Goal: Information Seeking & Learning: Learn about a topic

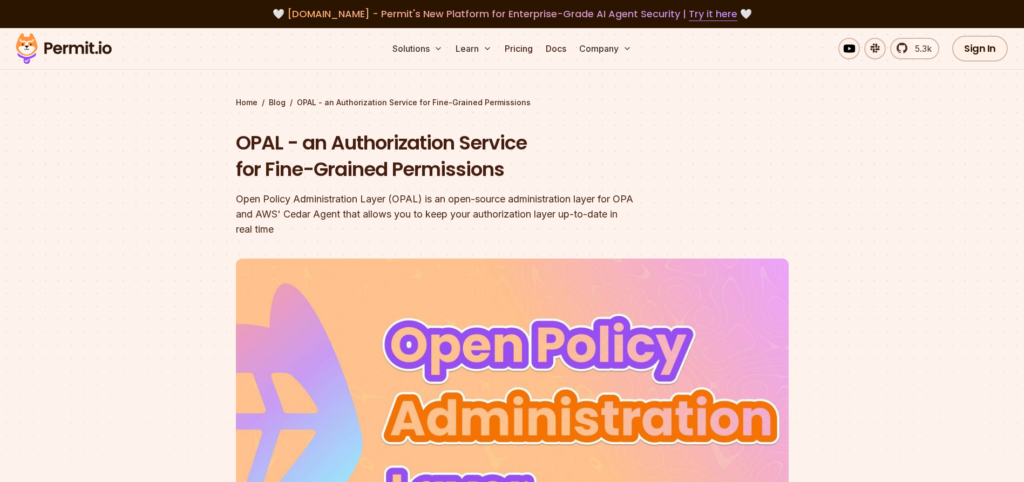
click at [932, 259] on div at bounding box center [512, 450] width 1024 height 407
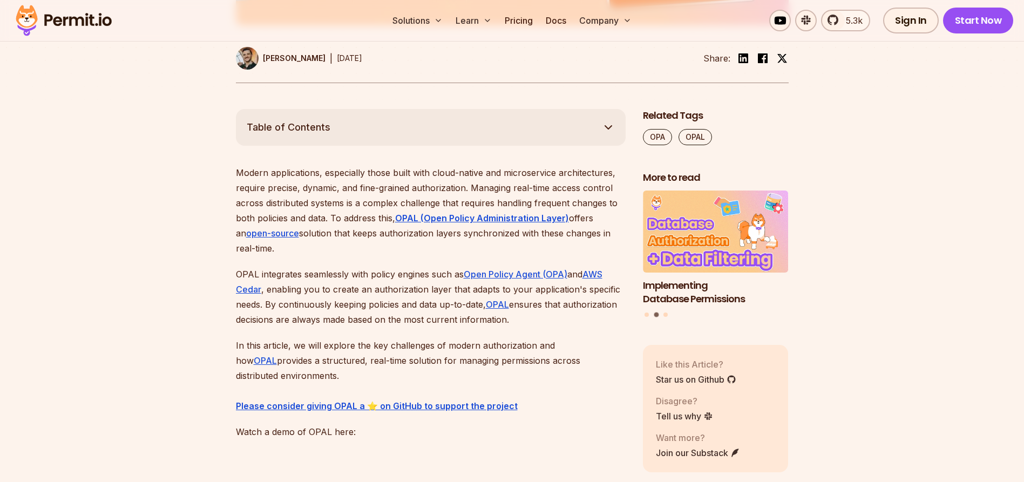
scroll to position [558, 0]
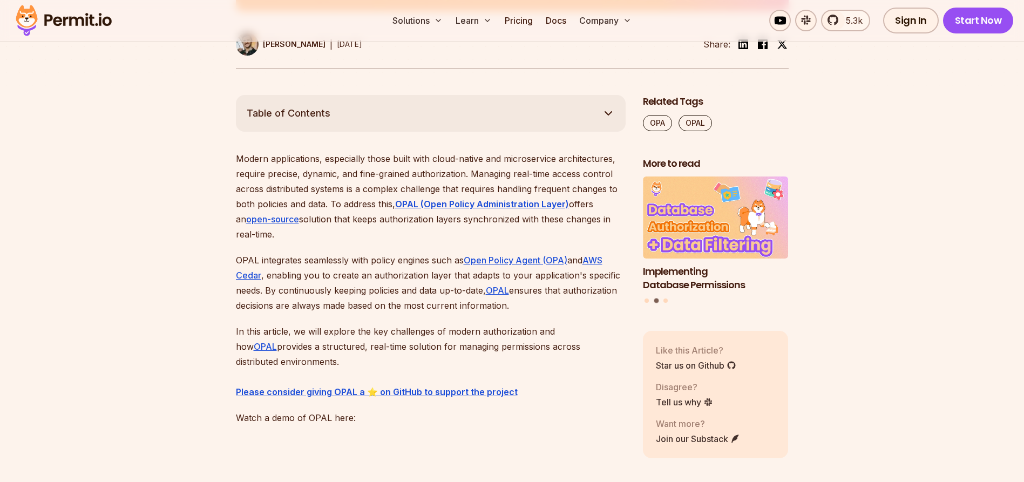
drag, startPoint x: 394, startPoint y: 295, endPoint x: 536, endPoint y: 312, distance: 142.4
click at [536, 312] on p "OPAL integrates seamlessly with policy engines such as Open Policy Agent (OPA) …" at bounding box center [431, 283] width 390 height 60
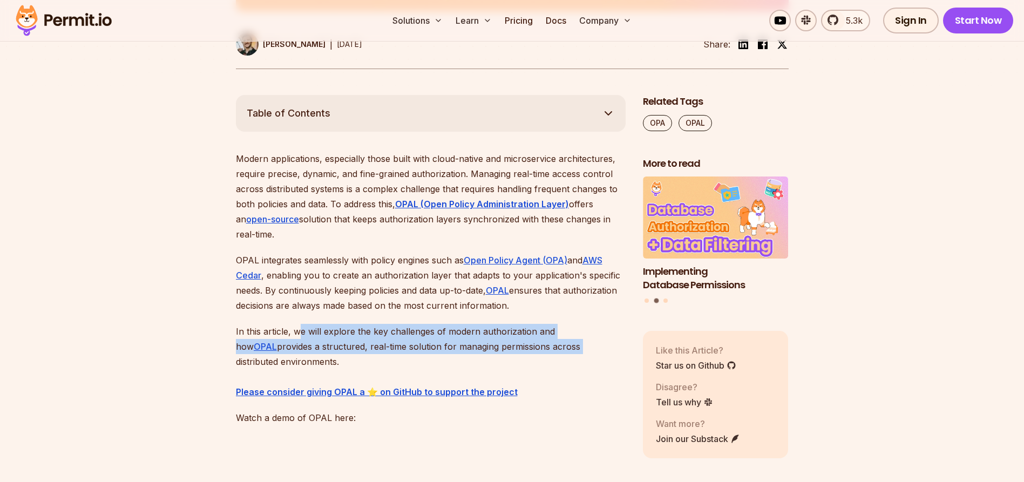
drag, startPoint x: 299, startPoint y: 332, endPoint x: 589, endPoint y: 349, distance: 290.0
click at [589, 349] on p "In this article, we will explore the key challenges of modern authorization and…" at bounding box center [431, 362] width 390 height 76
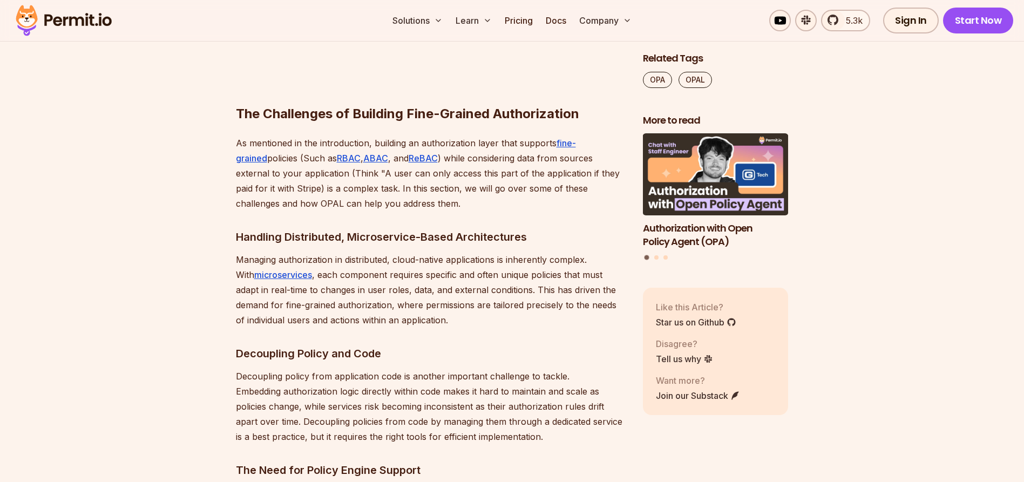
scroll to position [1087, 0]
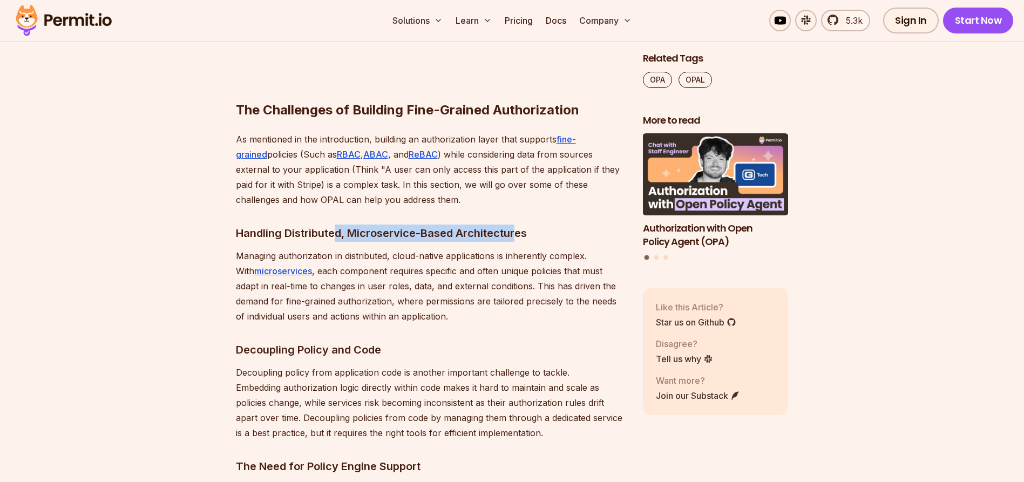
drag, startPoint x: 339, startPoint y: 236, endPoint x: 517, endPoint y: 236, distance: 178.7
click at [517, 236] on h3 "Handling Distributed, Microservice-Based Architectures" at bounding box center [431, 233] width 390 height 17
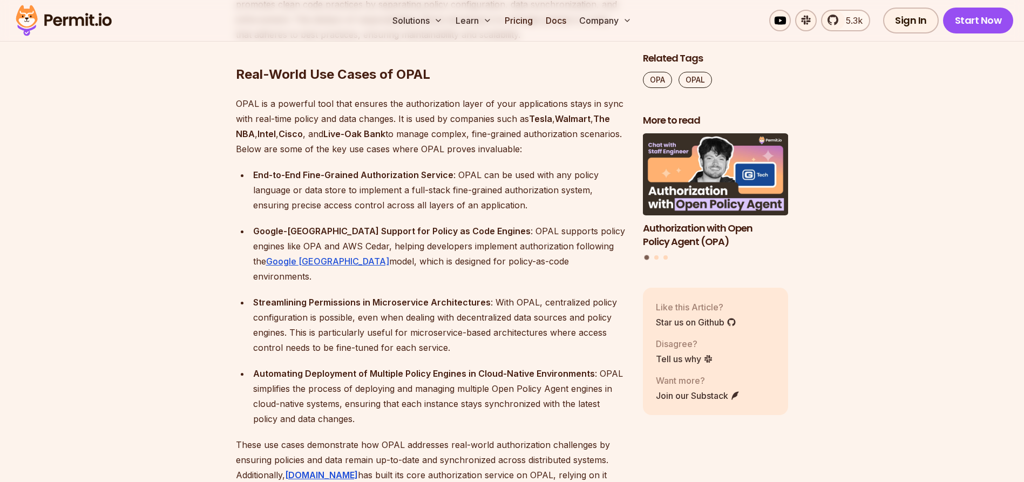
scroll to position [3418, 0]
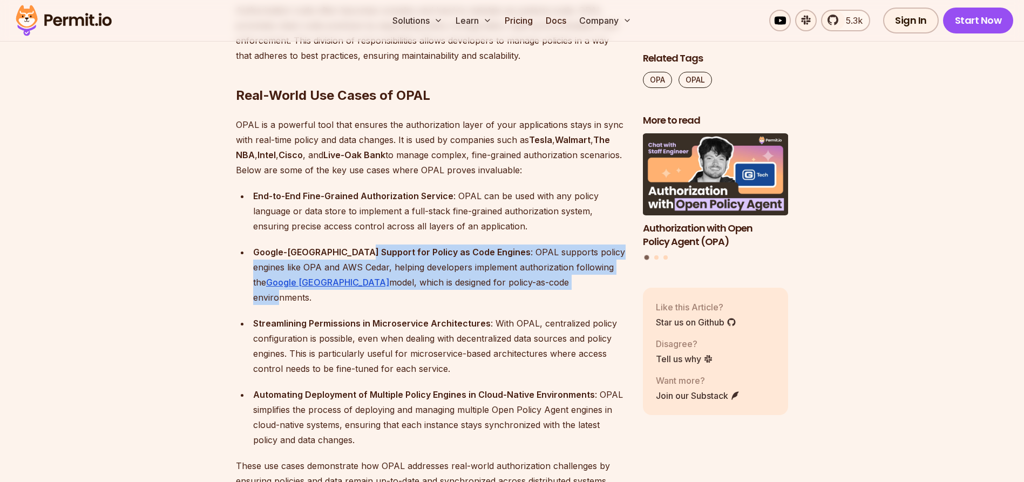
drag, startPoint x: 360, startPoint y: 236, endPoint x: 495, endPoint y: 265, distance: 138.4
click at [495, 265] on div "Google-Zanzibar Support for Policy as Code Engines : OPAL supports policy engin…" at bounding box center [439, 275] width 373 height 60
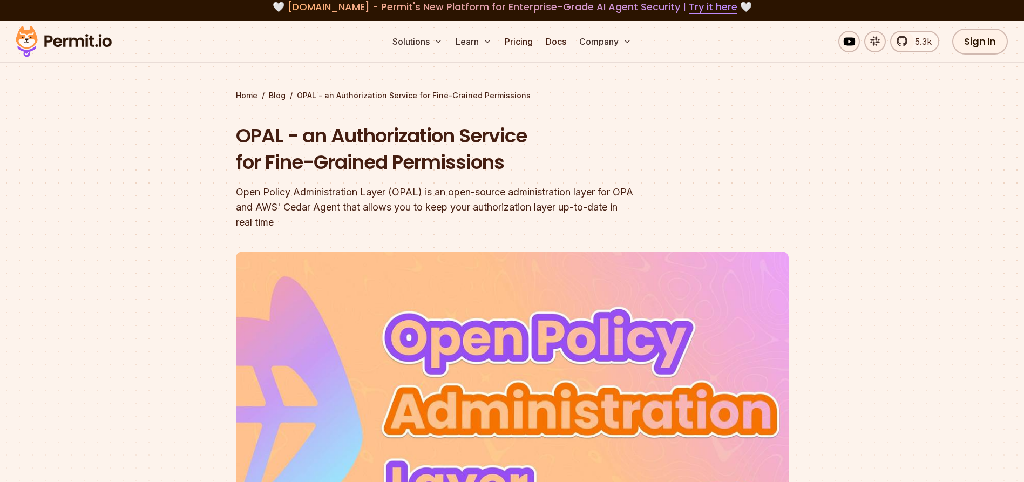
scroll to position [0, 0]
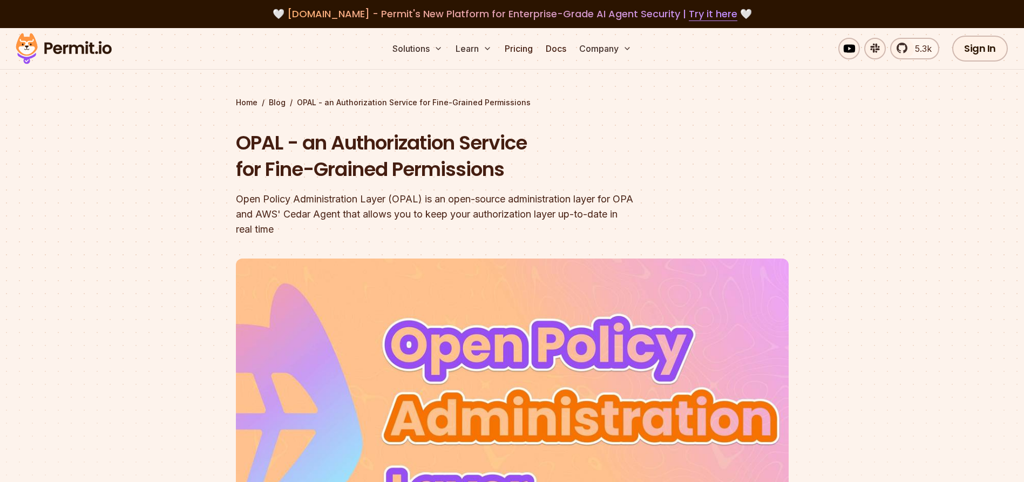
click at [77, 49] on img at bounding box center [64, 48] width 106 height 37
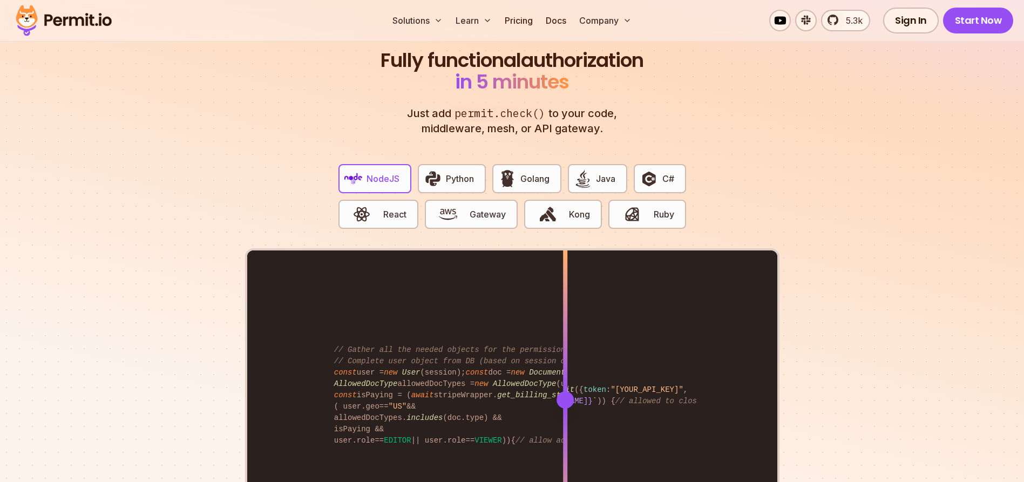
scroll to position [2023, 0]
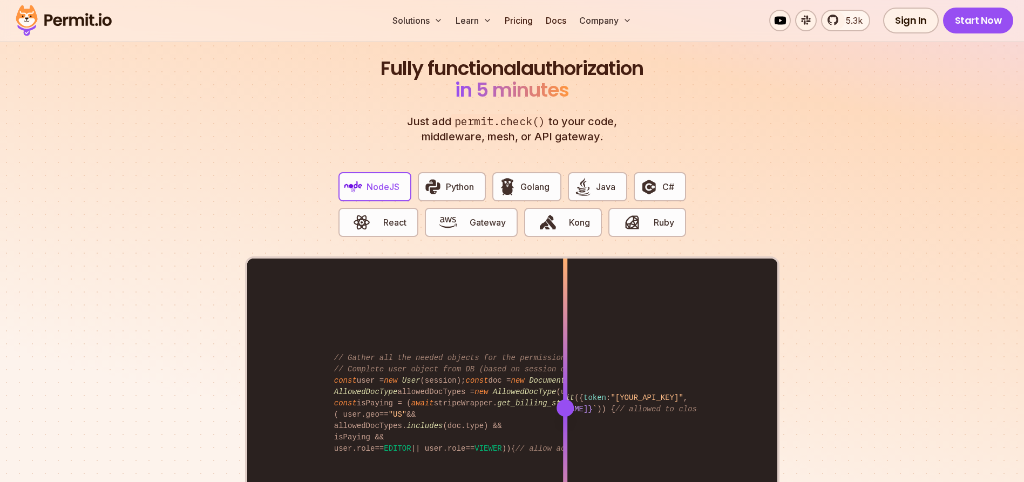
click at [778, 129] on div "Fully functional authorization in 5 minutes Just add permit.check() to your cod…" at bounding box center [512, 330] width 535 height 545
click at [597, 180] on span "Java" at bounding box center [605, 186] width 19 height 13
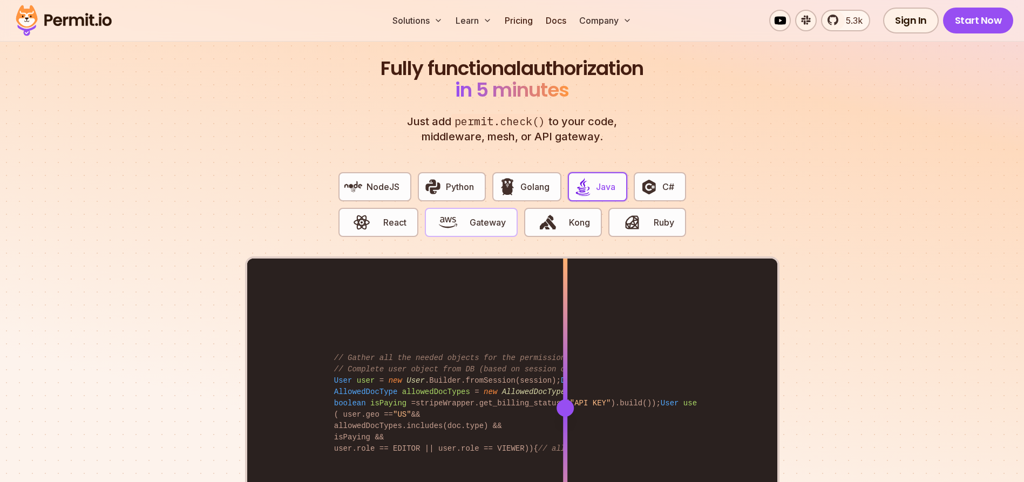
click at [479, 216] on span "Gateway" at bounding box center [488, 222] width 36 height 13
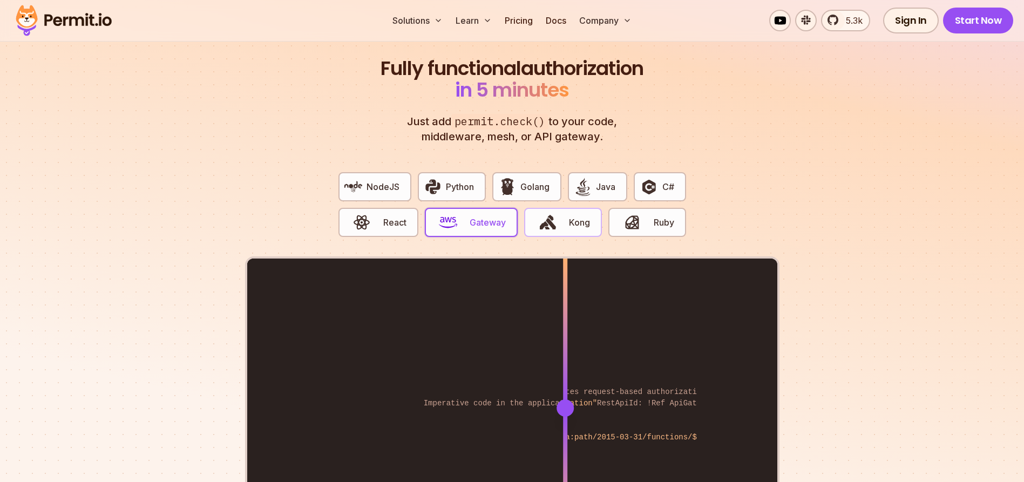
click at [574, 216] on span "Kong" at bounding box center [579, 222] width 21 height 13
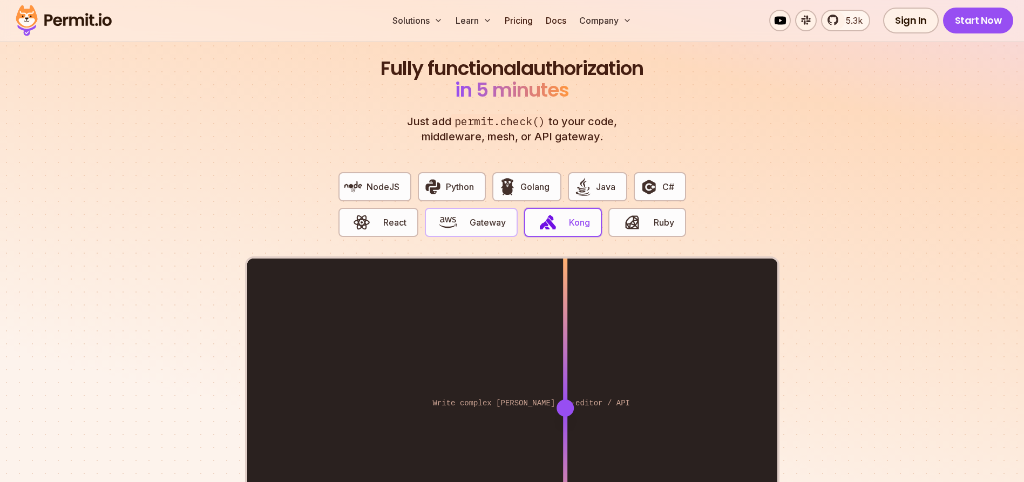
click at [499, 216] on span "Gateway" at bounding box center [488, 222] width 36 height 13
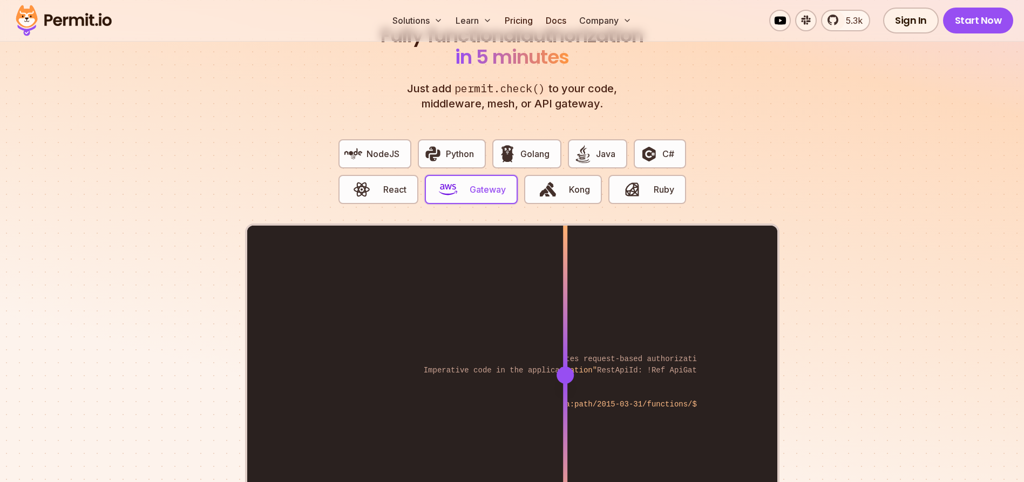
scroll to position [2191, 0]
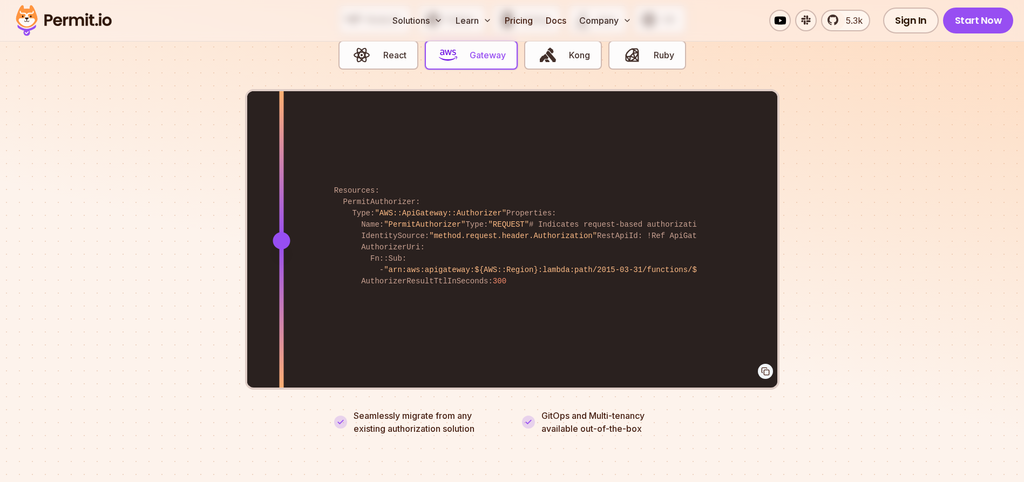
drag, startPoint x: 568, startPoint y: 232, endPoint x: 281, endPoint y: 252, distance: 287.4
click at [281, 252] on div at bounding box center [281, 240] width 4 height 298
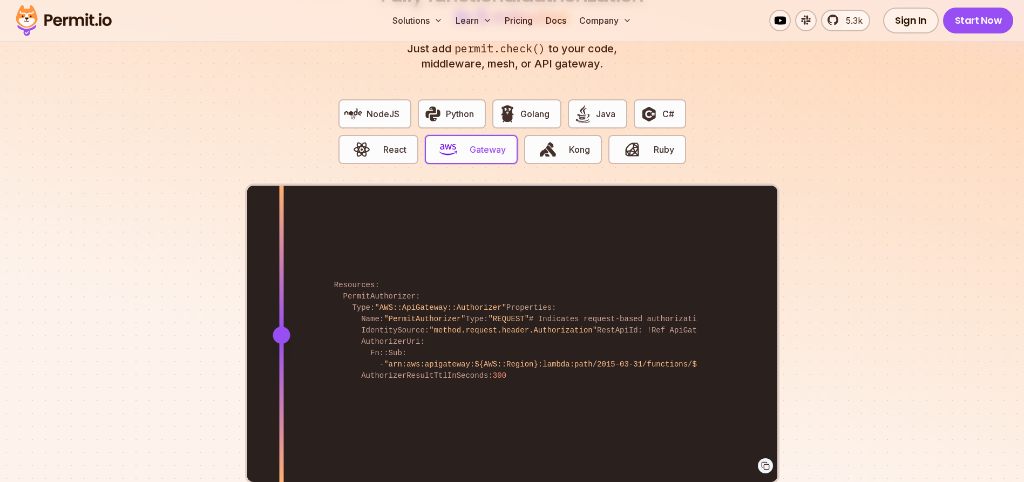
scroll to position [2089, 0]
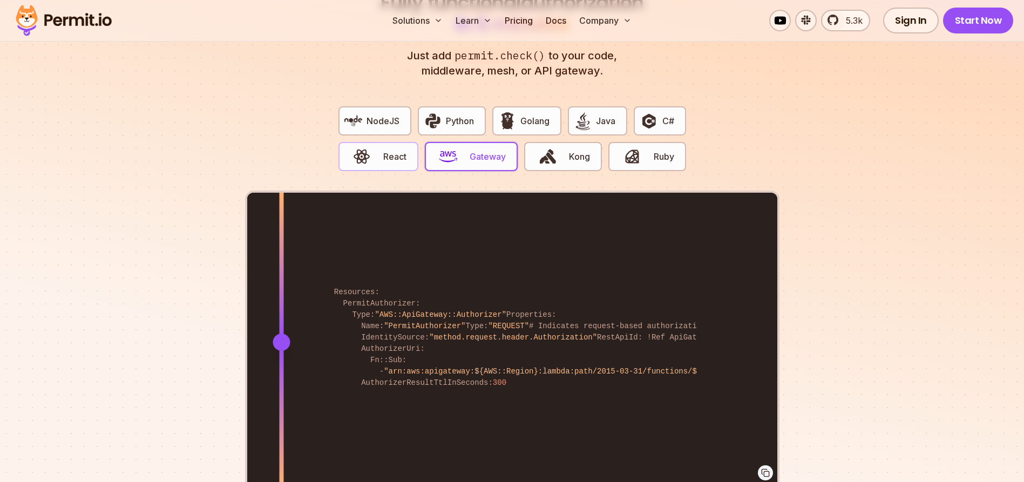
click at [390, 150] on span "React" at bounding box center [394, 156] width 23 height 13
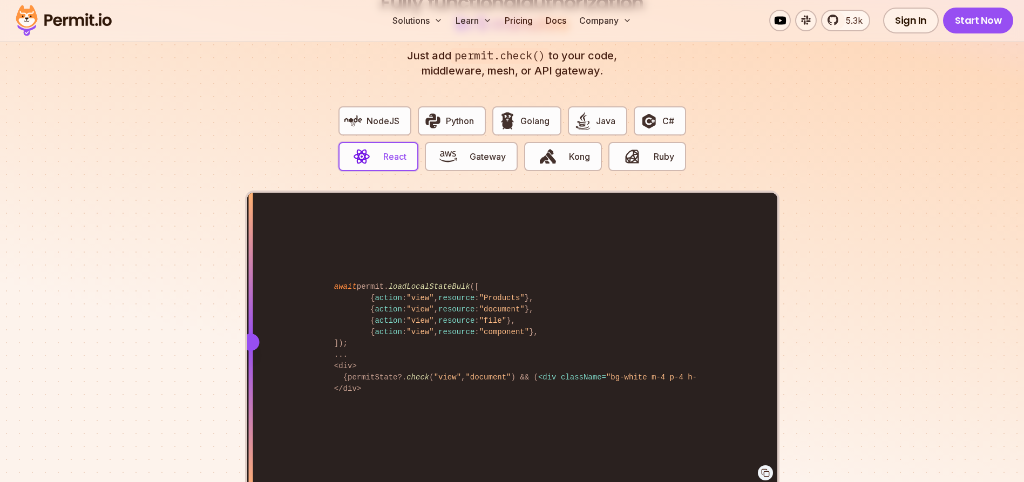
drag, startPoint x: 559, startPoint y: 322, endPoint x: 251, endPoint y: 317, distance: 308.9
click at [251, 317] on div at bounding box center [250, 342] width 4 height 298
click at [603, 115] on button "Java" at bounding box center [597, 120] width 59 height 29
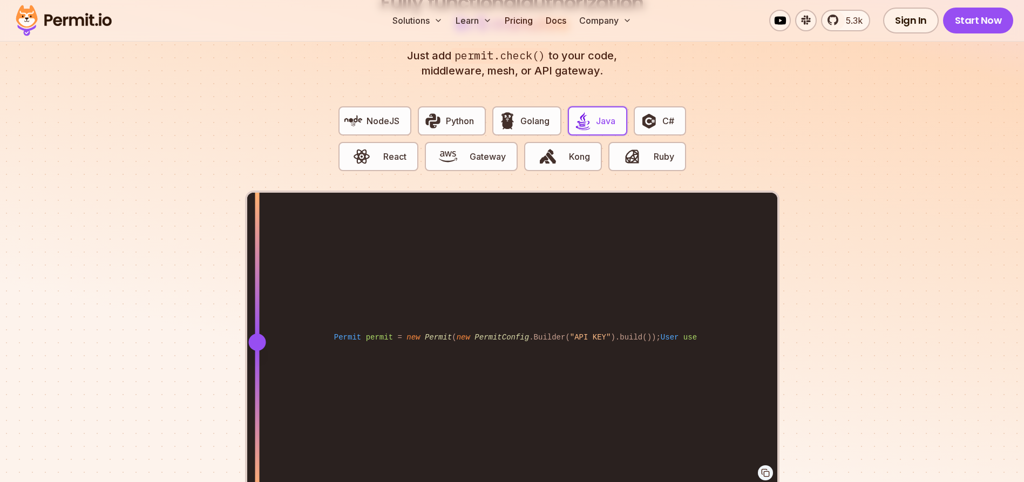
drag, startPoint x: 558, startPoint y: 327, endPoint x: 257, endPoint y: 343, distance: 301.7
click at [257, 343] on div at bounding box center [257, 342] width 4 height 298
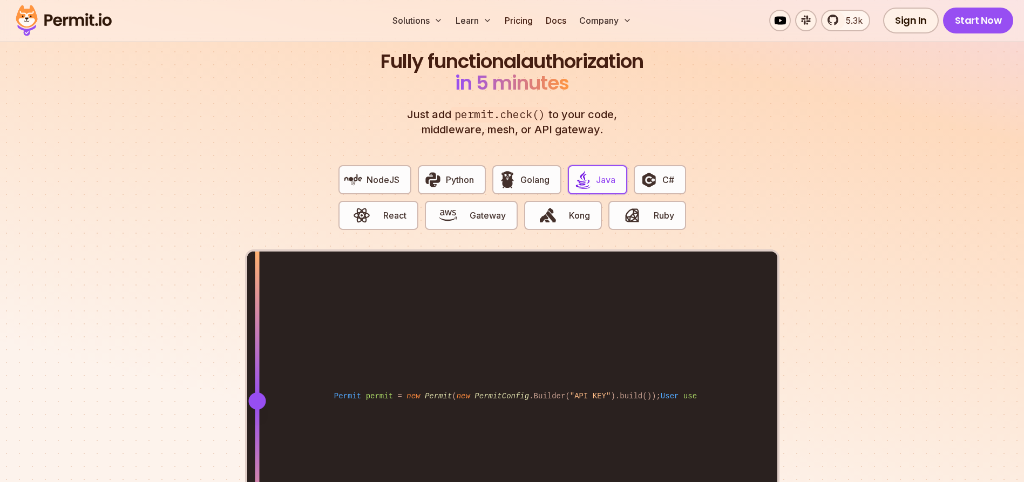
scroll to position [2041, 0]
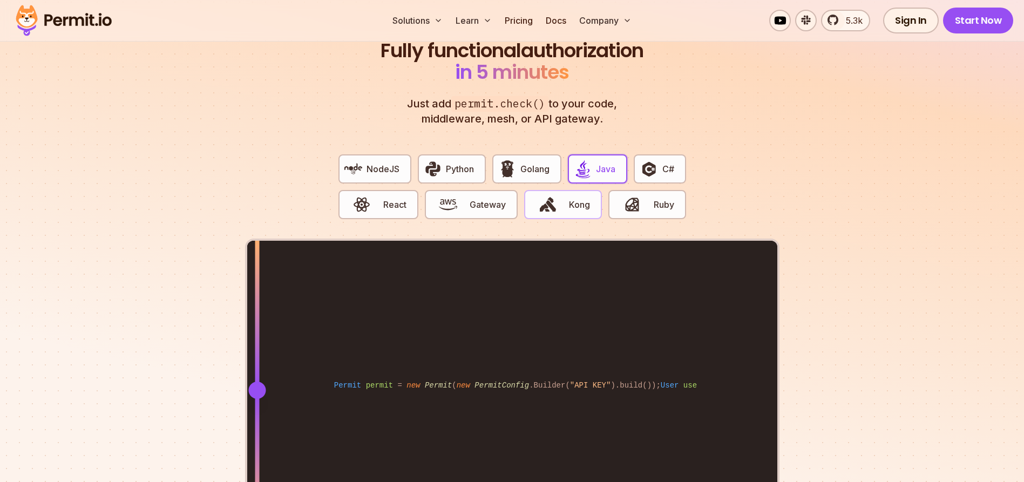
click at [571, 201] on button "Kong" at bounding box center [563, 204] width 78 height 29
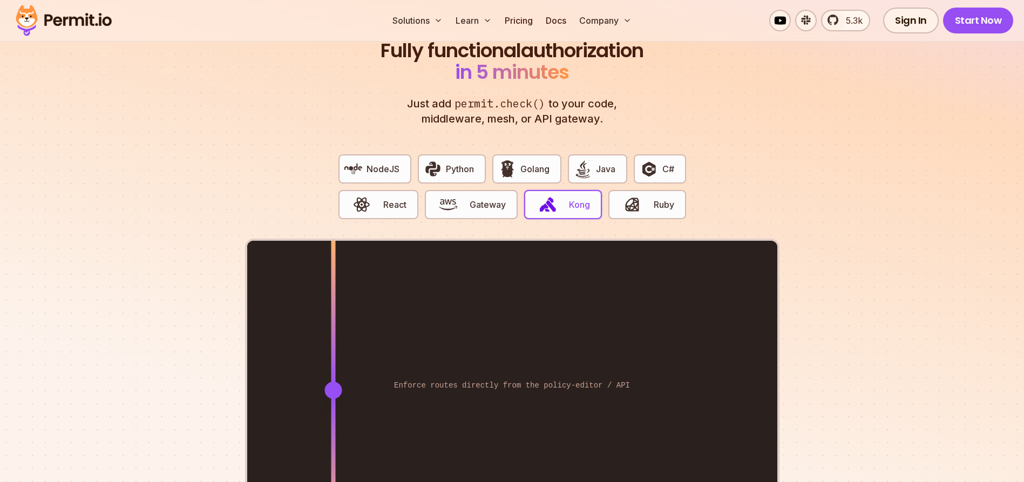
drag, startPoint x: 564, startPoint y: 375, endPoint x: 333, endPoint y: 385, distance: 231.3
click at [333, 385] on div at bounding box center [333, 390] width 17 height 17
click at [446, 195] on img "button" at bounding box center [448, 204] width 18 height 18
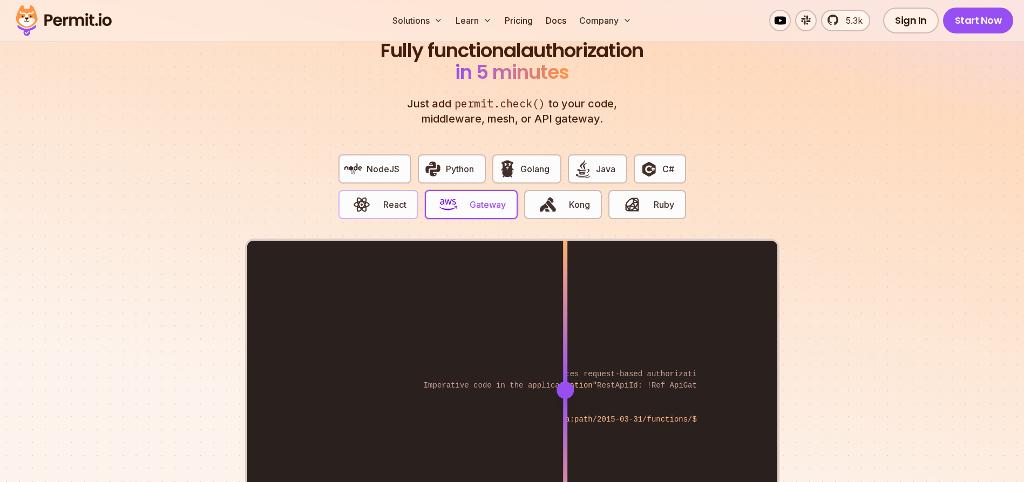
click at [394, 200] on button "React" at bounding box center [379, 204] width 80 height 29
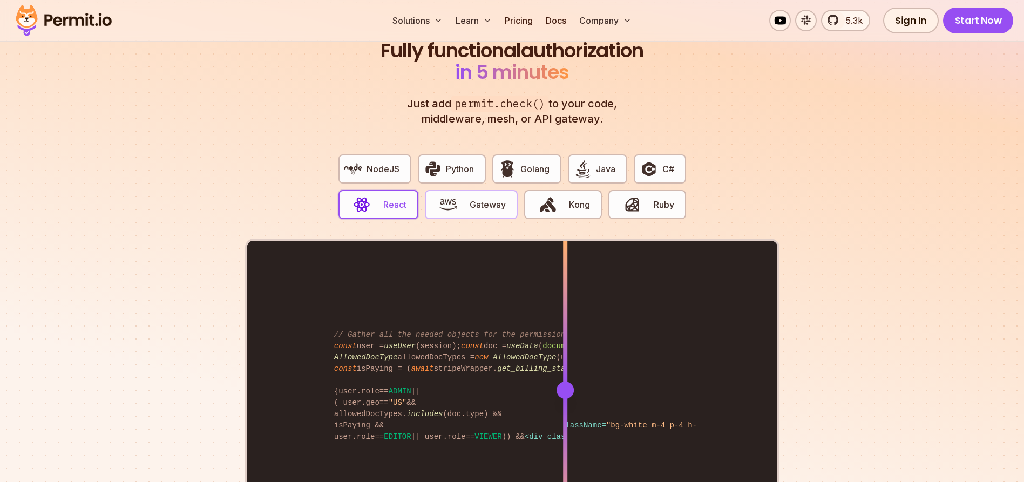
click at [481, 198] on span "Gateway" at bounding box center [488, 204] width 36 height 13
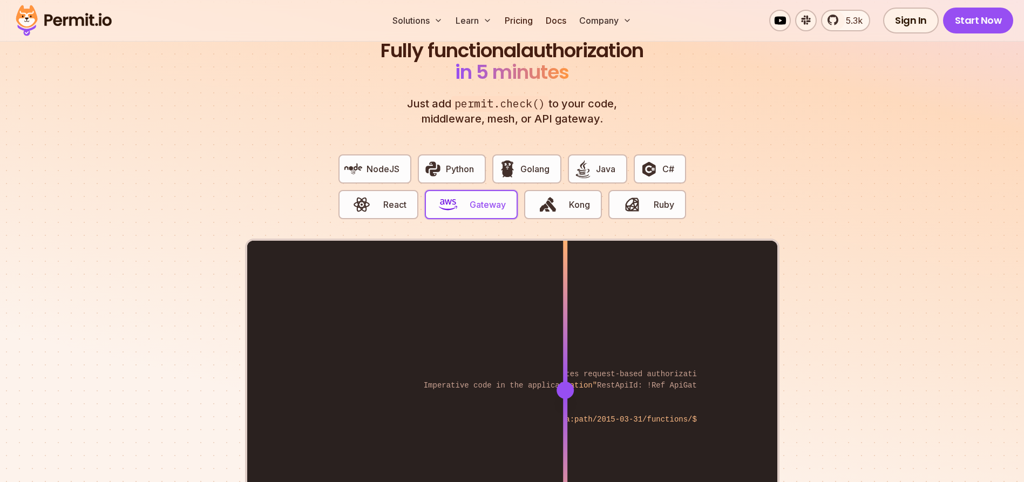
click at [531, 362] on div "Resources: PermitAuthorizer: Type: "AWS::ApiGateway::Authorizer" Properties: Na…" at bounding box center [512, 390] width 530 height 298
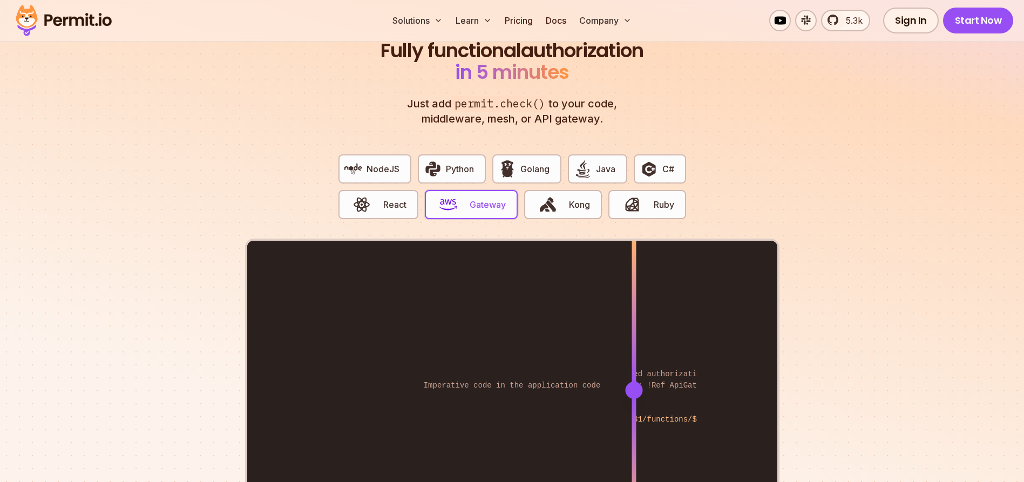
drag, startPoint x: 481, startPoint y: 371, endPoint x: 584, endPoint y: 362, distance: 103.0
click at [584, 362] on div "Resources: PermitAuthorizer: Type: "AWS::ApiGateway::Authorizer" Properties: Na…" at bounding box center [512, 390] width 530 height 298
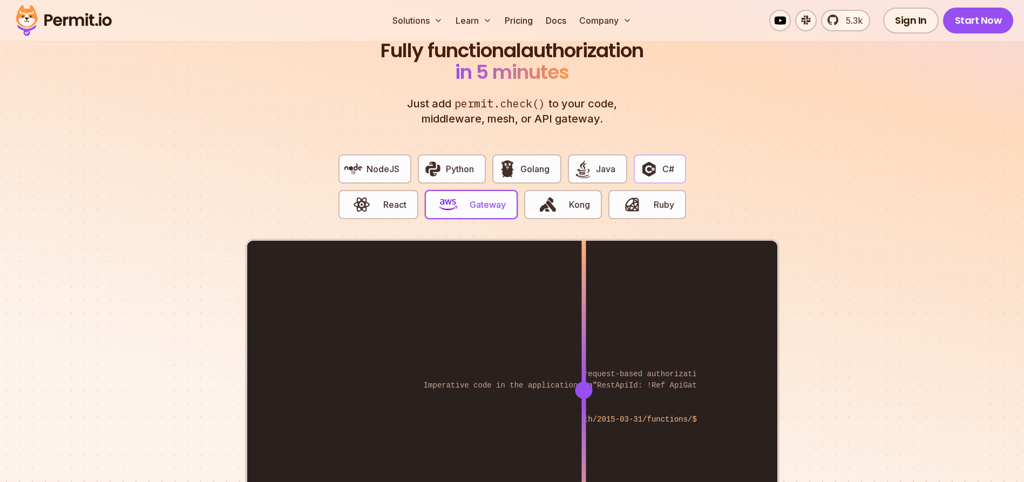
click at [661, 154] on button "C#" at bounding box center [660, 168] width 52 height 29
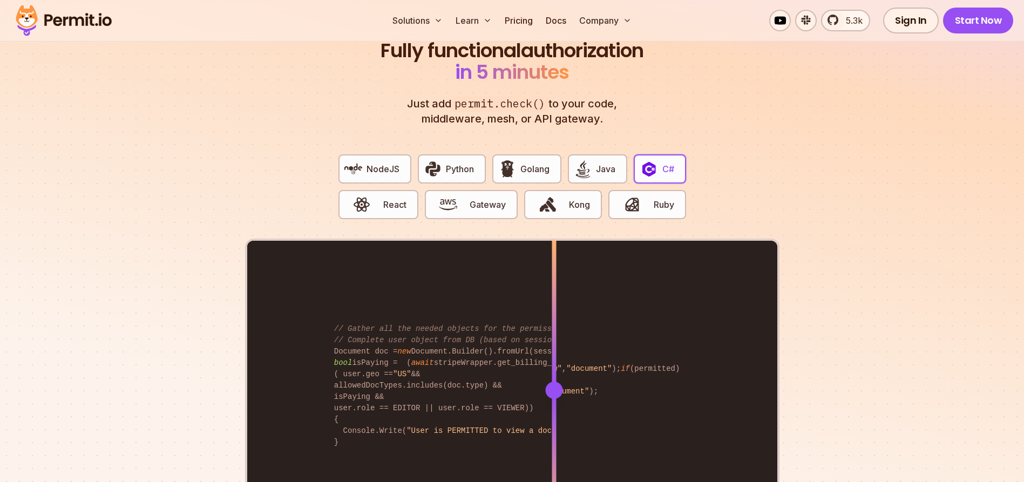
drag, startPoint x: 563, startPoint y: 376, endPoint x: 554, endPoint y: 372, distance: 9.7
click at [554, 382] on div at bounding box center [553, 390] width 17 height 17
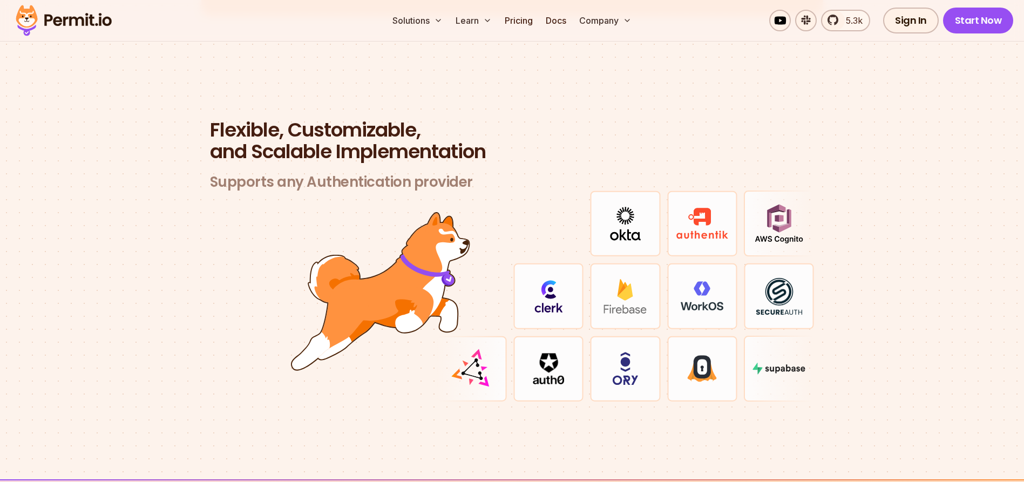
scroll to position [3168, 0]
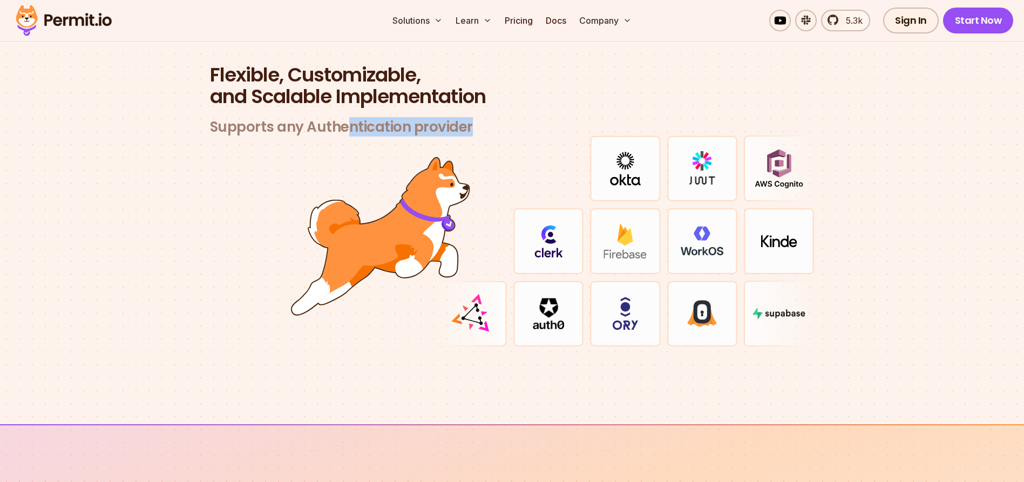
drag, startPoint x: 349, startPoint y: 117, endPoint x: 489, endPoint y: 111, distance: 140.0
click at [489, 118] on h3 "Supports any Authentication provider" at bounding box center [512, 127] width 605 height 18
click at [461, 118] on h3 "Supports any Authentication provider" at bounding box center [512, 127] width 605 height 18
drag, startPoint x: 472, startPoint y: 114, endPoint x: 244, endPoint y: 112, distance: 227.9
click at [244, 118] on h3 "Supports any Authentication provider" at bounding box center [512, 127] width 605 height 18
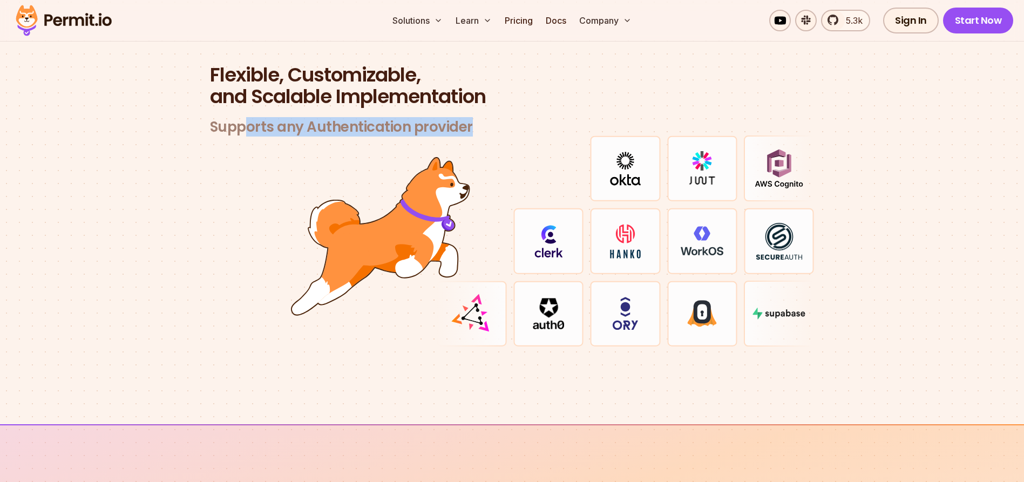
click at [472, 310] on img at bounding box center [472, 314] width 44 height 44
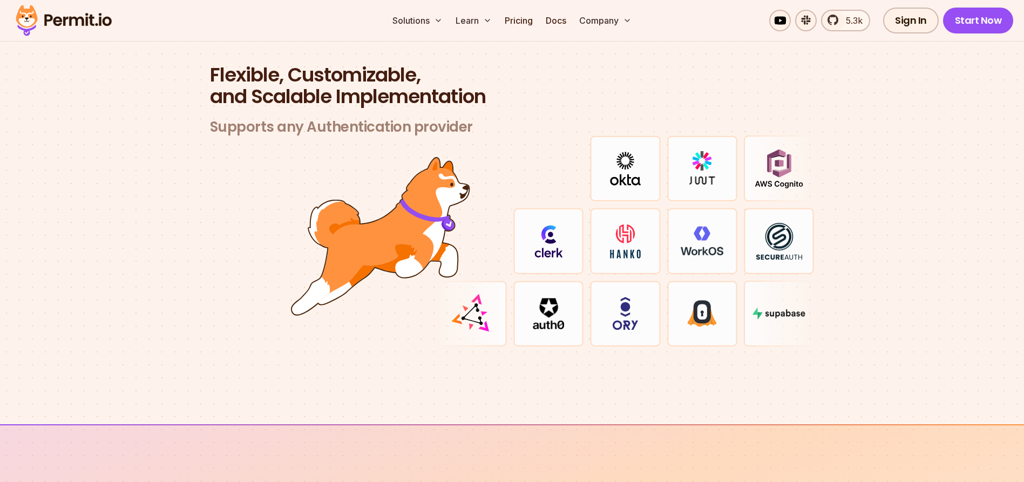
click at [531, 309] on div at bounding box center [548, 314] width 70 height 66
click at [614, 297] on img at bounding box center [625, 313] width 26 height 33
click at [685, 293] on div at bounding box center [702, 314] width 70 height 66
click at [772, 308] on img at bounding box center [779, 313] width 53 height 11
click at [778, 236] on img at bounding box center [779, 241] width 46 height 38
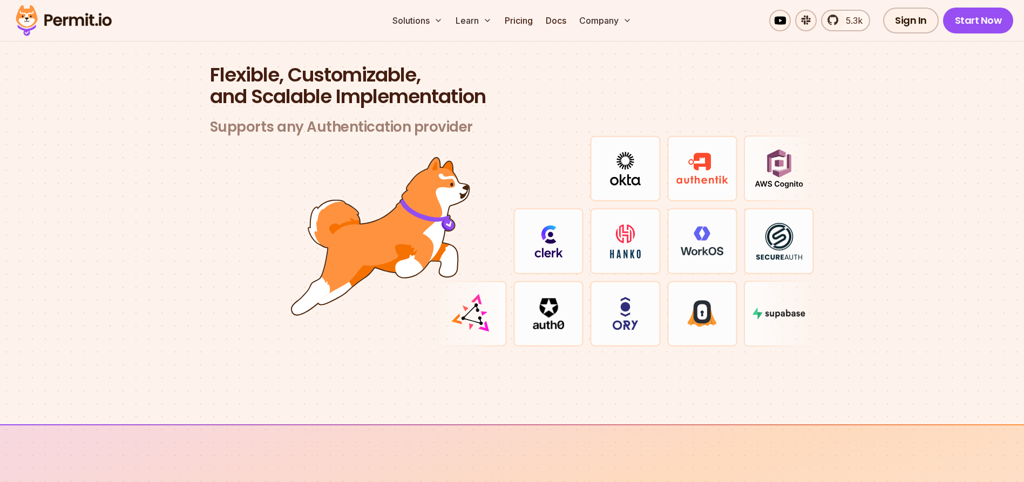
click at [693, 240] on img at bounding box center [702, 241] width 43 height 30
drag, startPoint x: 639, startPoint y: 233, endPoint x: 631, endPoint y: 232, distance: 8.2
click at [639, 233] on img at bounding box center [626, 240] width 44 height 35
click at [574, 227] on div at bounding box center [548, 241] width 70 height 66
click at [632, 170] on img at bounding box center [625, 169] width 31 height 34
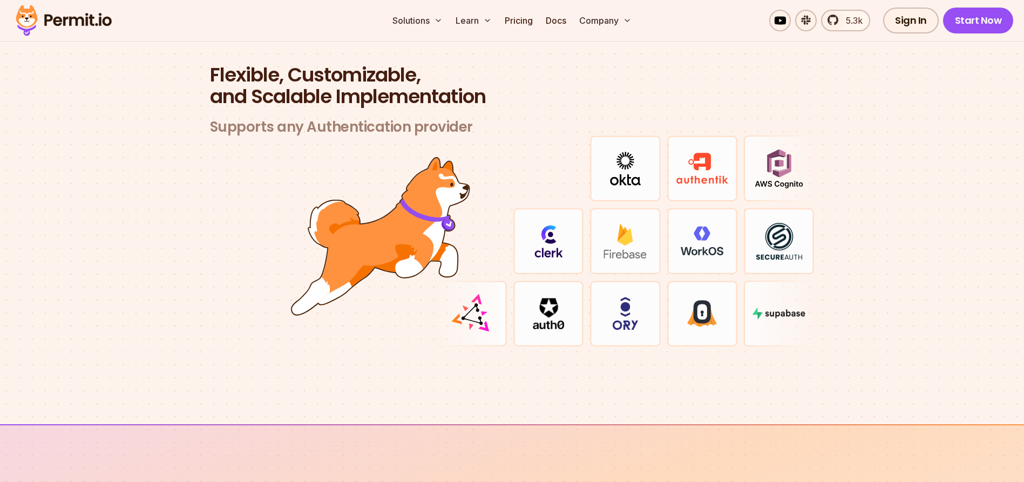
click at [752, 165] on div at bounding box center [779, 169] width 70 height 66
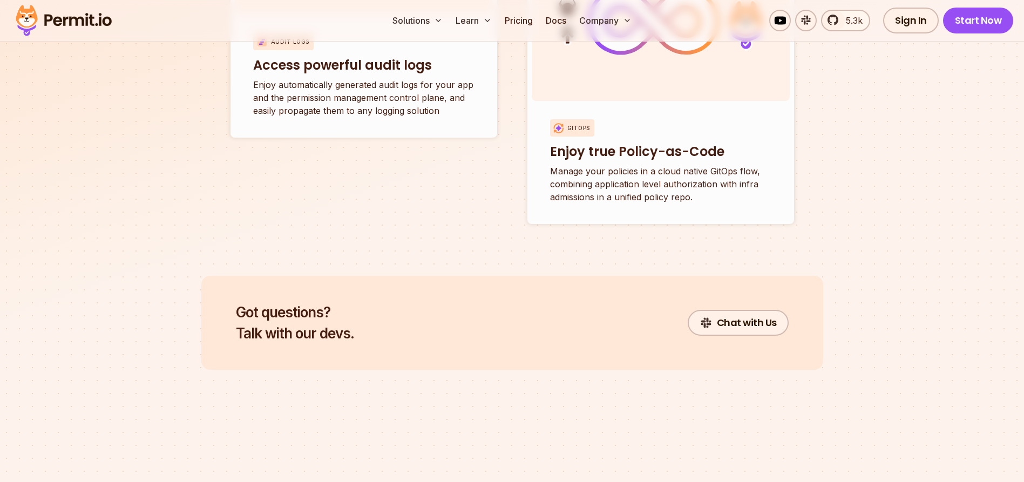
scroll to position [4240, 0]
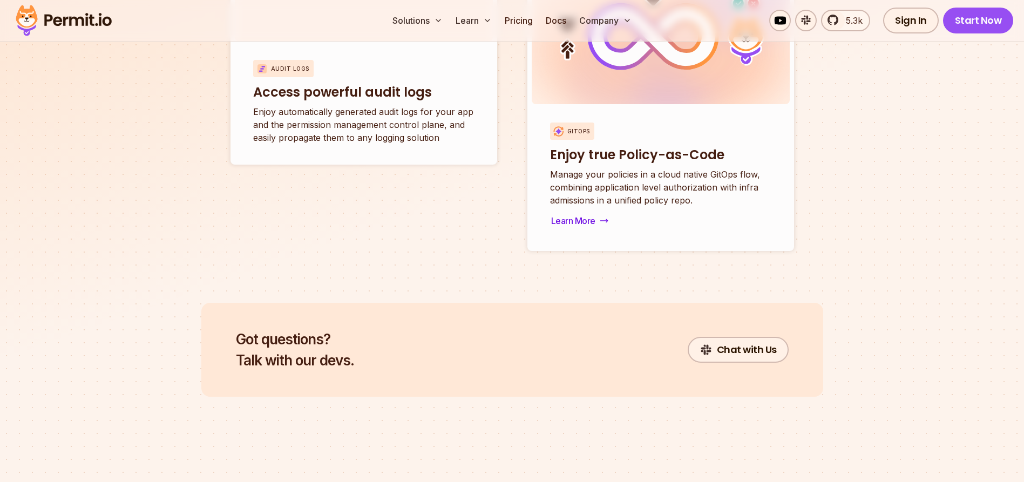
click at [636, 146] on h3 "Enjoy true Policy-as-Code" at bounding box center [660, 154] width 221 height 17
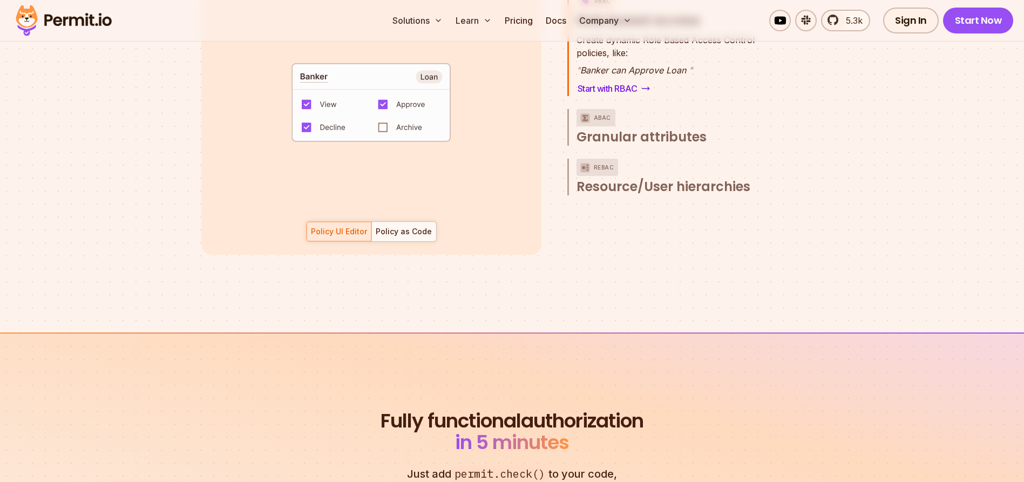
scroll to position [1472, 0]
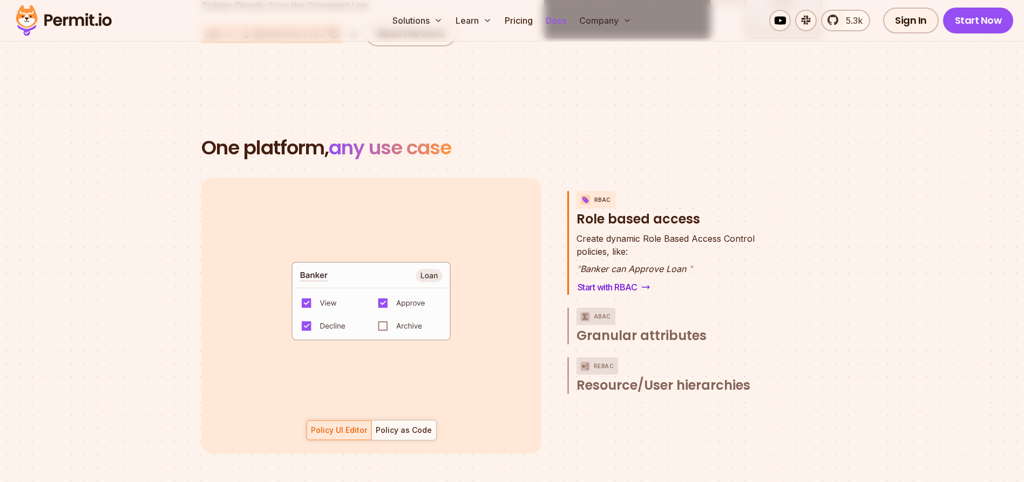
click at [554, 24] on link "Docs" at bounding box center [556, 21] width 29 height 22
